Goal: Transaction & Acquisition: Book appointment/travel/reservation

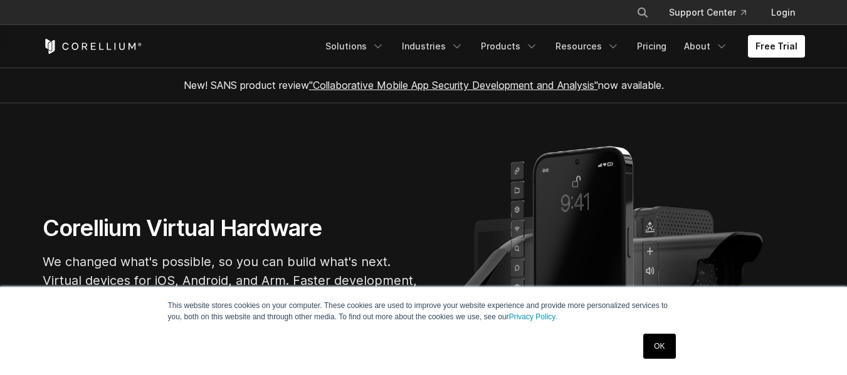
click at [671, 337] on link "OK" at bounding box center [659, 346] width 32 height 25
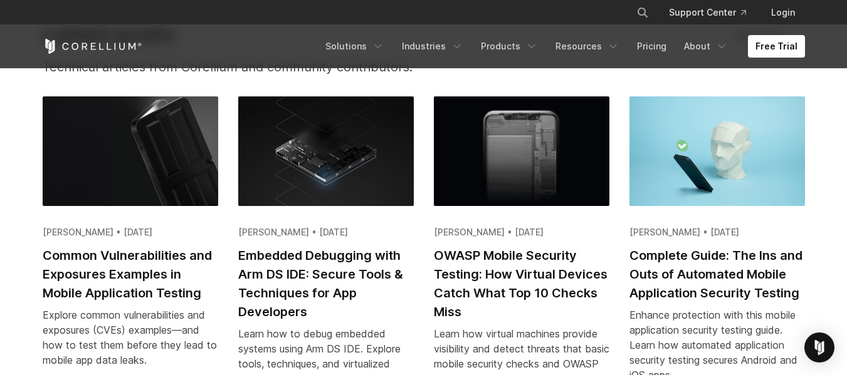
scroll to position [2445, 0]
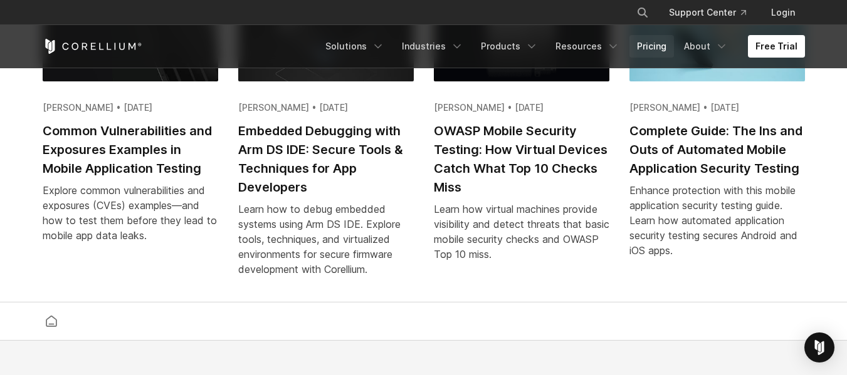
click at [655, 47] on link "Pricing" at bounding box center [651, 46] width 45 height 23
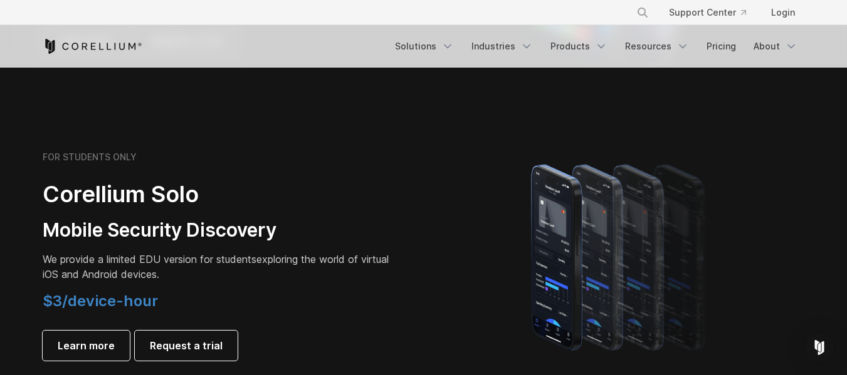
scroll to position [815, 0]
click at [770, 6] on link "Login" at bounding box center [783, 12] width 44 height 23
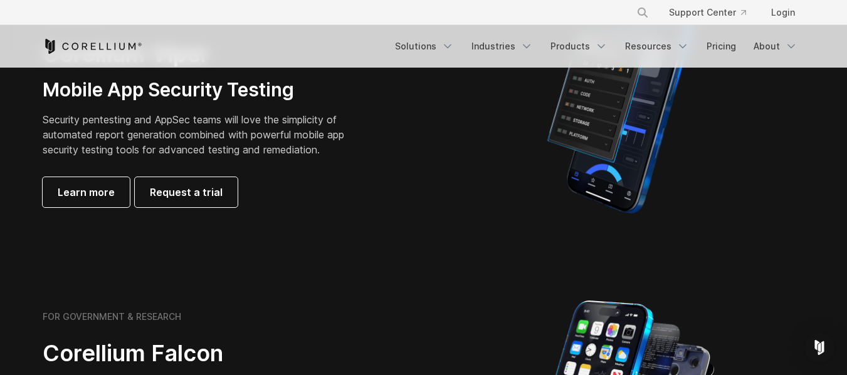
scroll to position [627, 0]
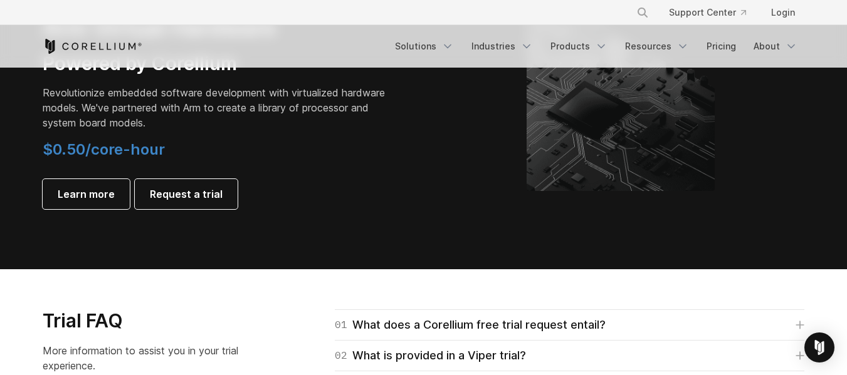
scroll to position [1304, 0]
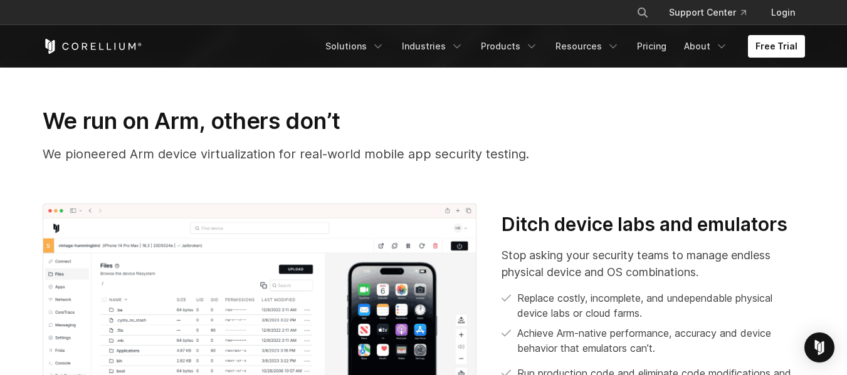
scroll to position [63, 0]
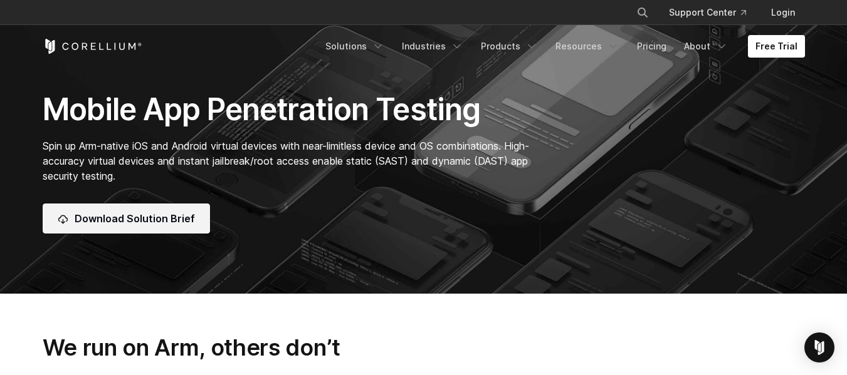
click at [190, 222] on span "Download Solution Brief" at bounding box center [135, 218] width 120 height 15
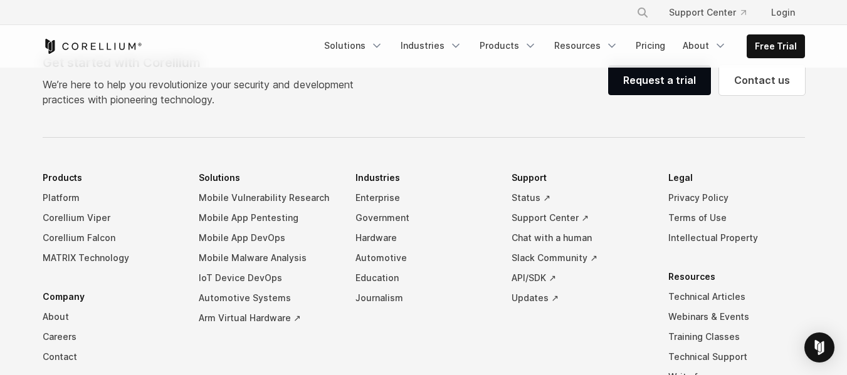
scroll to position [1003, 0]
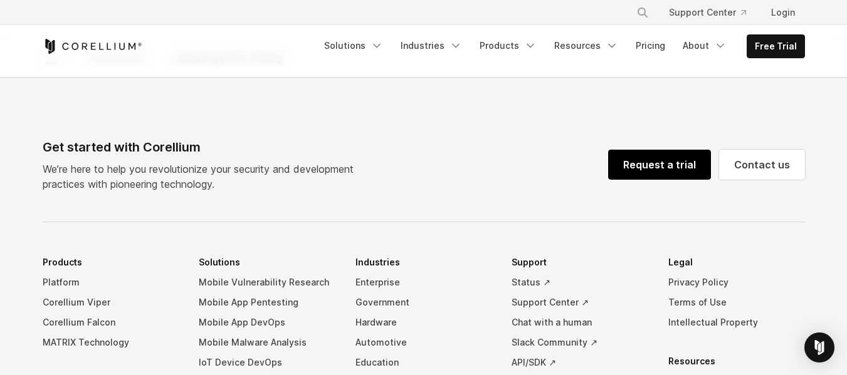
click at [653, 167] on link "Request a trial" at bounding box center [659, 165] width 103 height 30
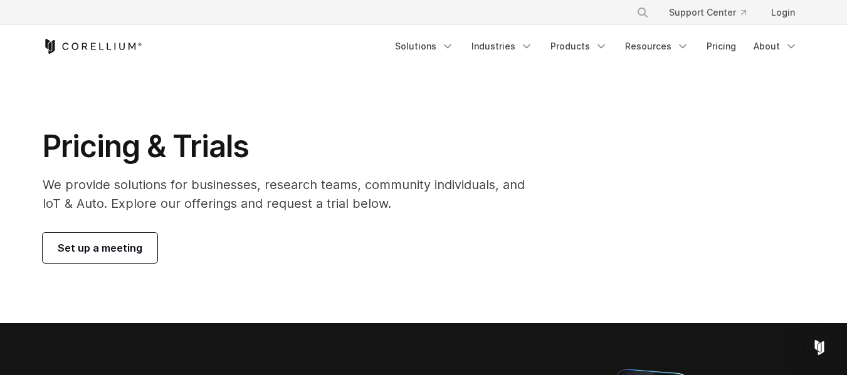
click at [112, 246] on span "Set up a meeting" at bounding box center [100, 248] width 85 height 15
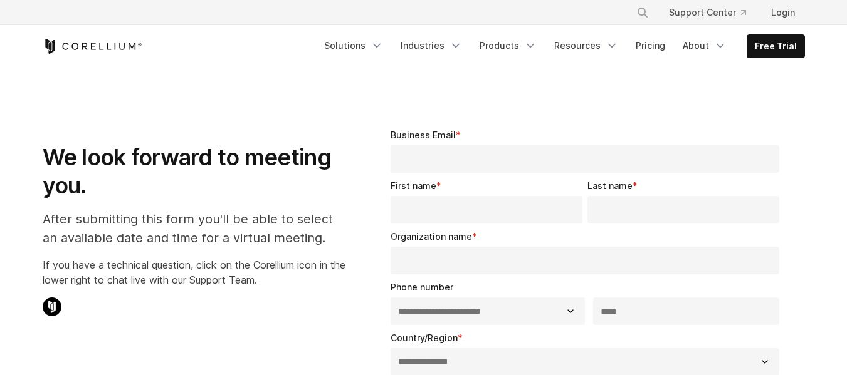
select select "**"
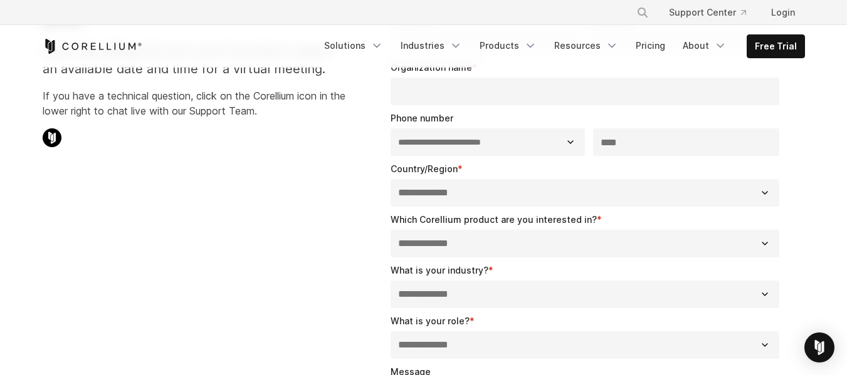
scroll to position [313, 0]
